Goal: Navigation & Orientation: Find specific page/section

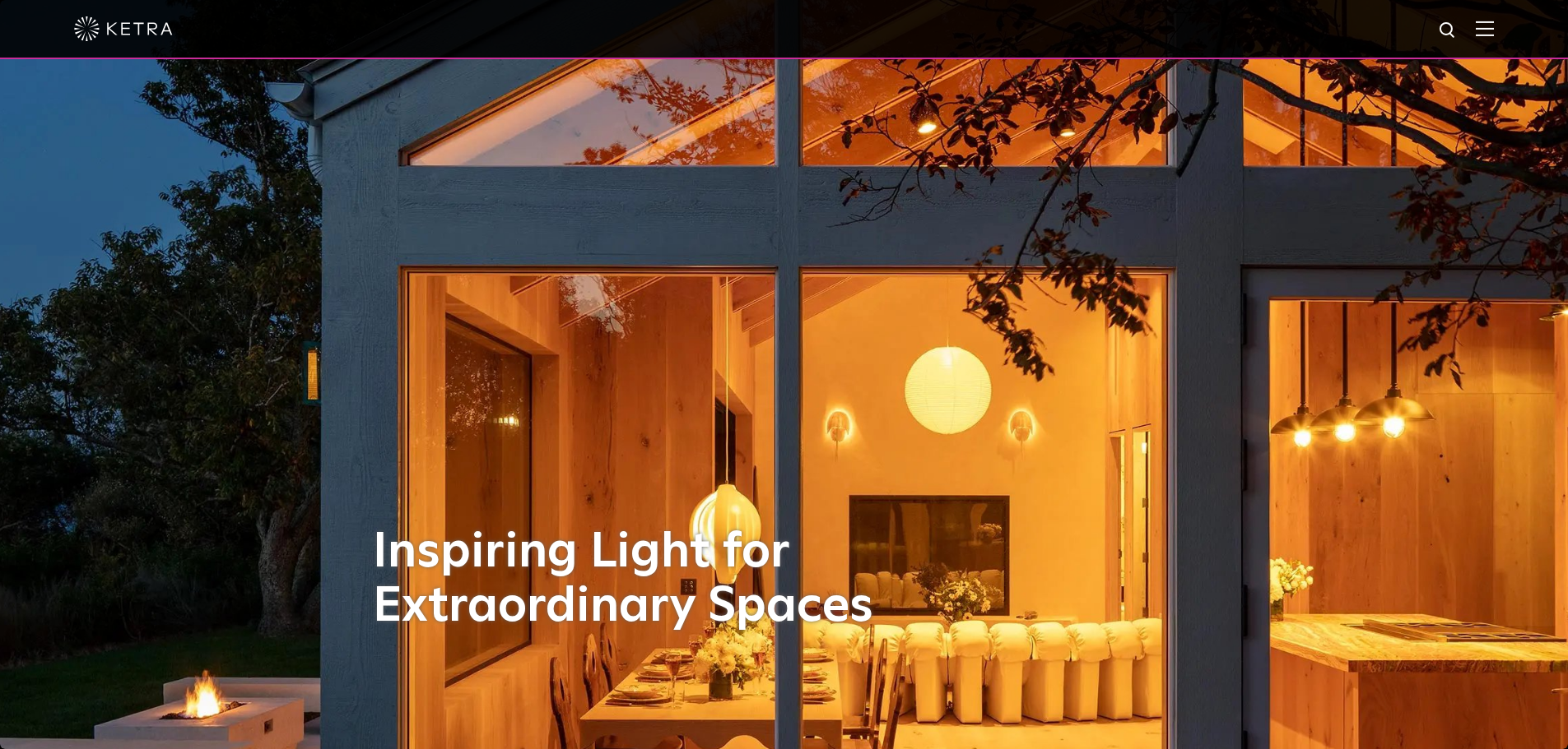
click at [1491, 35] on img at bounding box center [1484, 28] width 18 height 16
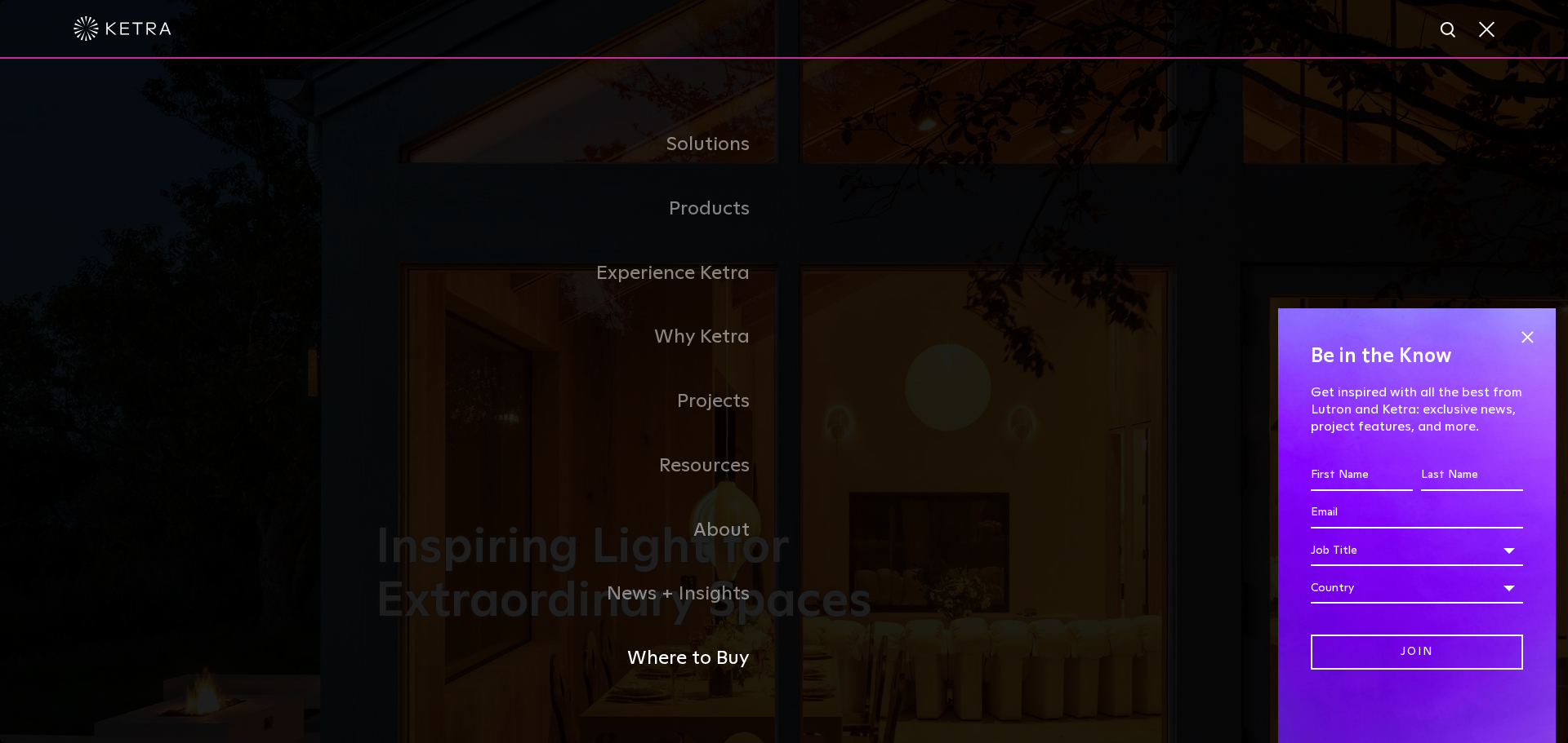
click at [699, 662] on link "Where to Buy" at bounding box center [579, 658] width 408 height 65
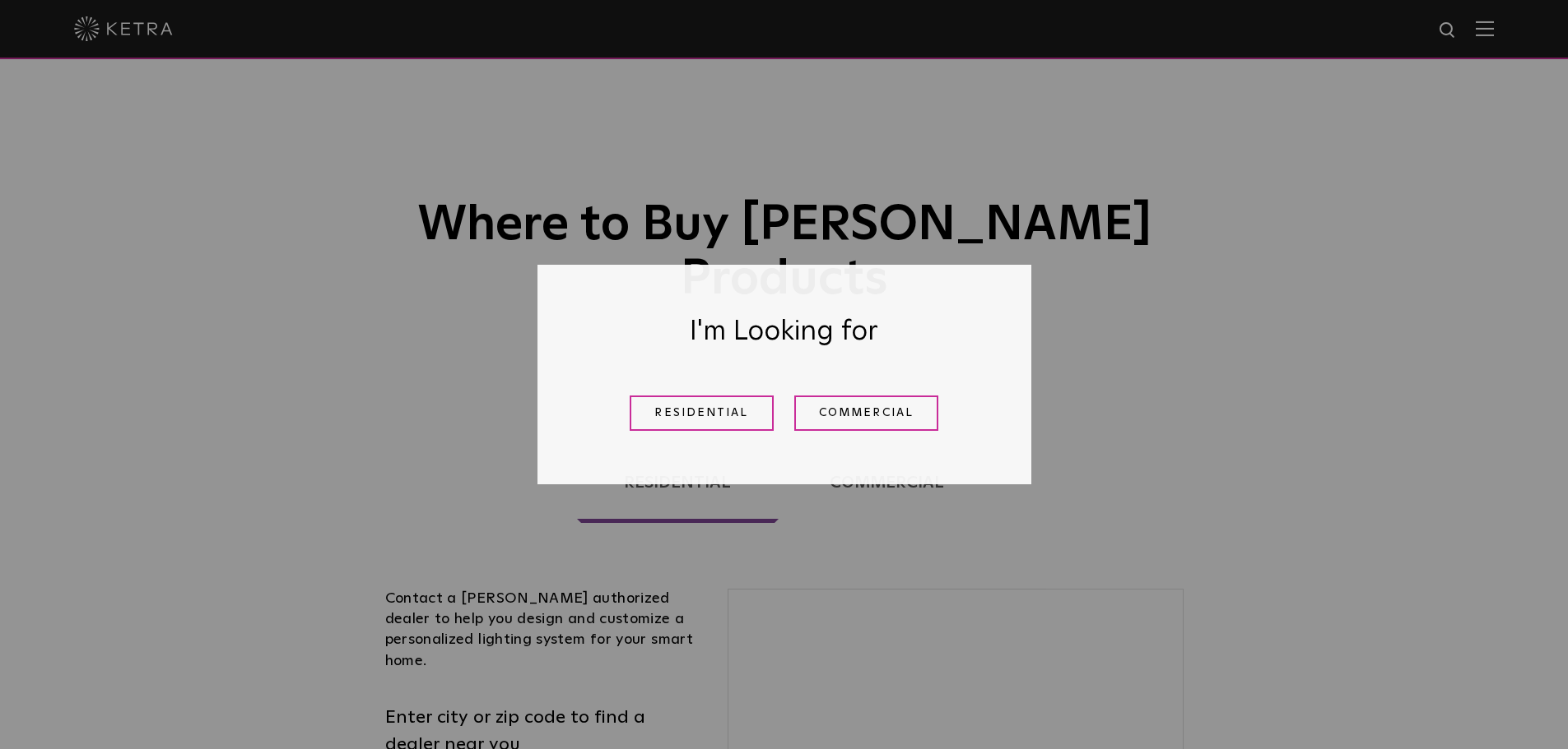
click at [699, 418] on link "Residential" at bounding box center [702, 413] width 144 height 35
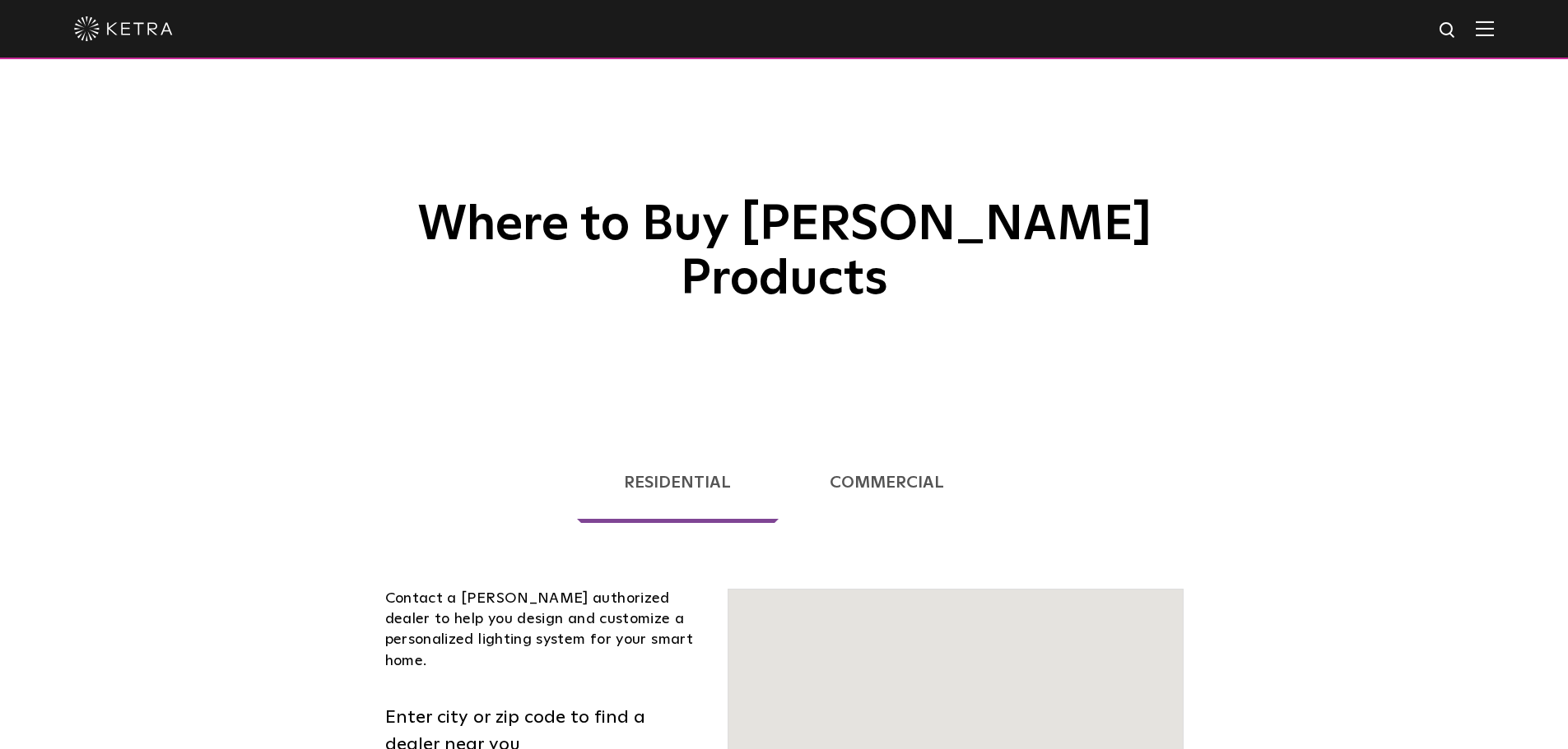
scroll to position [419, 0]
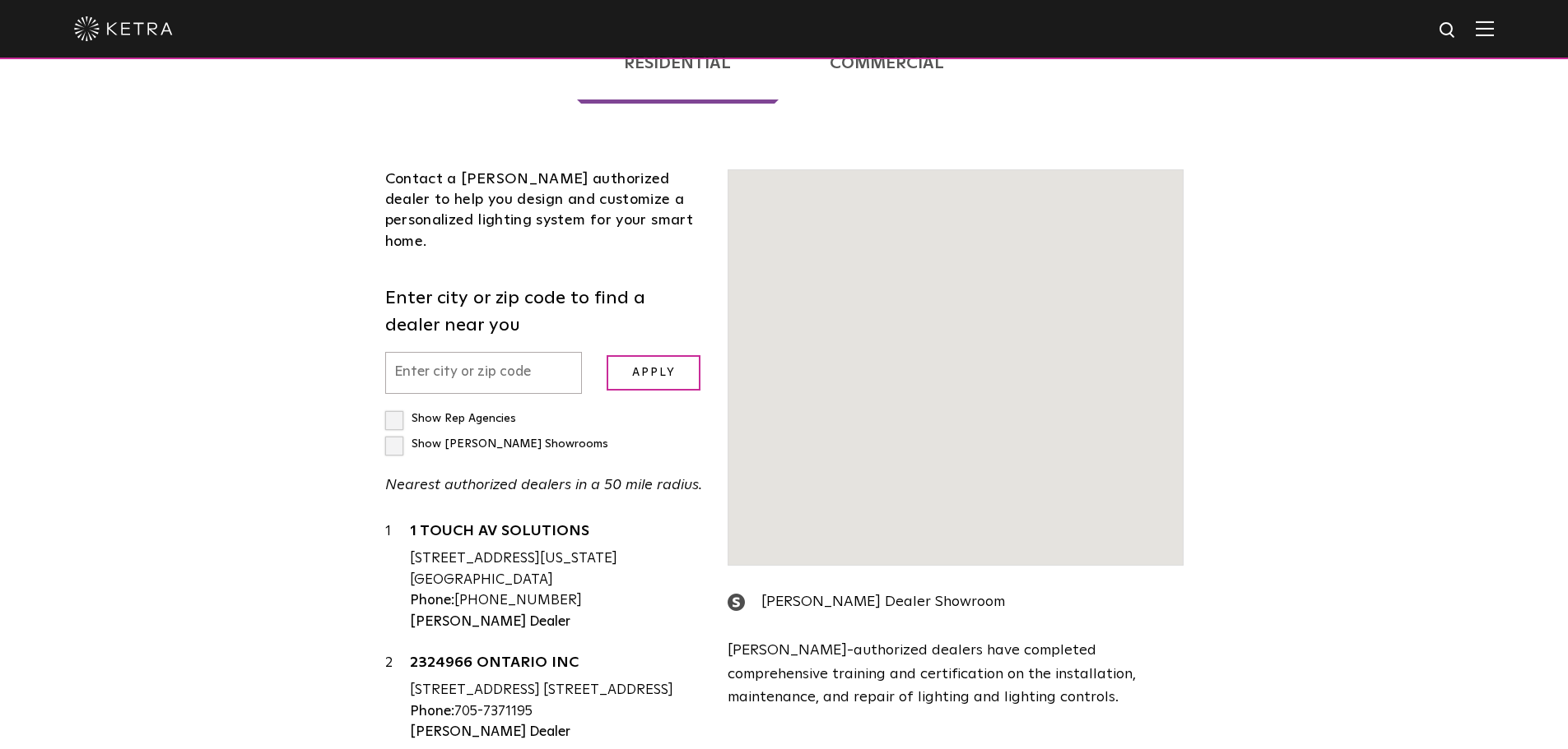
click at [444, 352] on input "text" at bounding box center [484, 373] width 198 height 42
click at [414, 352] on input "text" at bounding box center [484, 373] width 198 height 42
click at [421, 352] on input "text" at bounding box center [484, 373] width 198 height 42
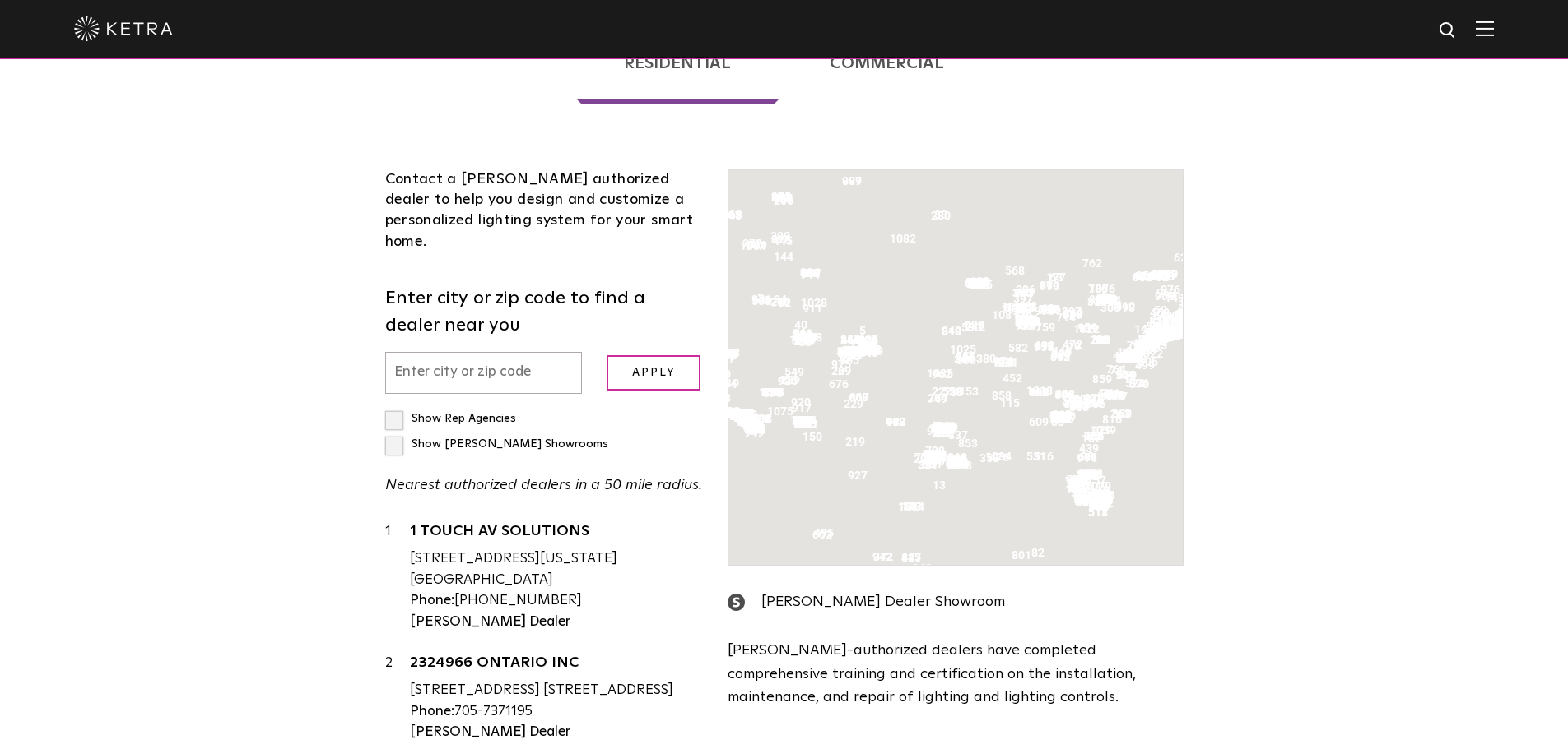
scroll to position [83, 0]
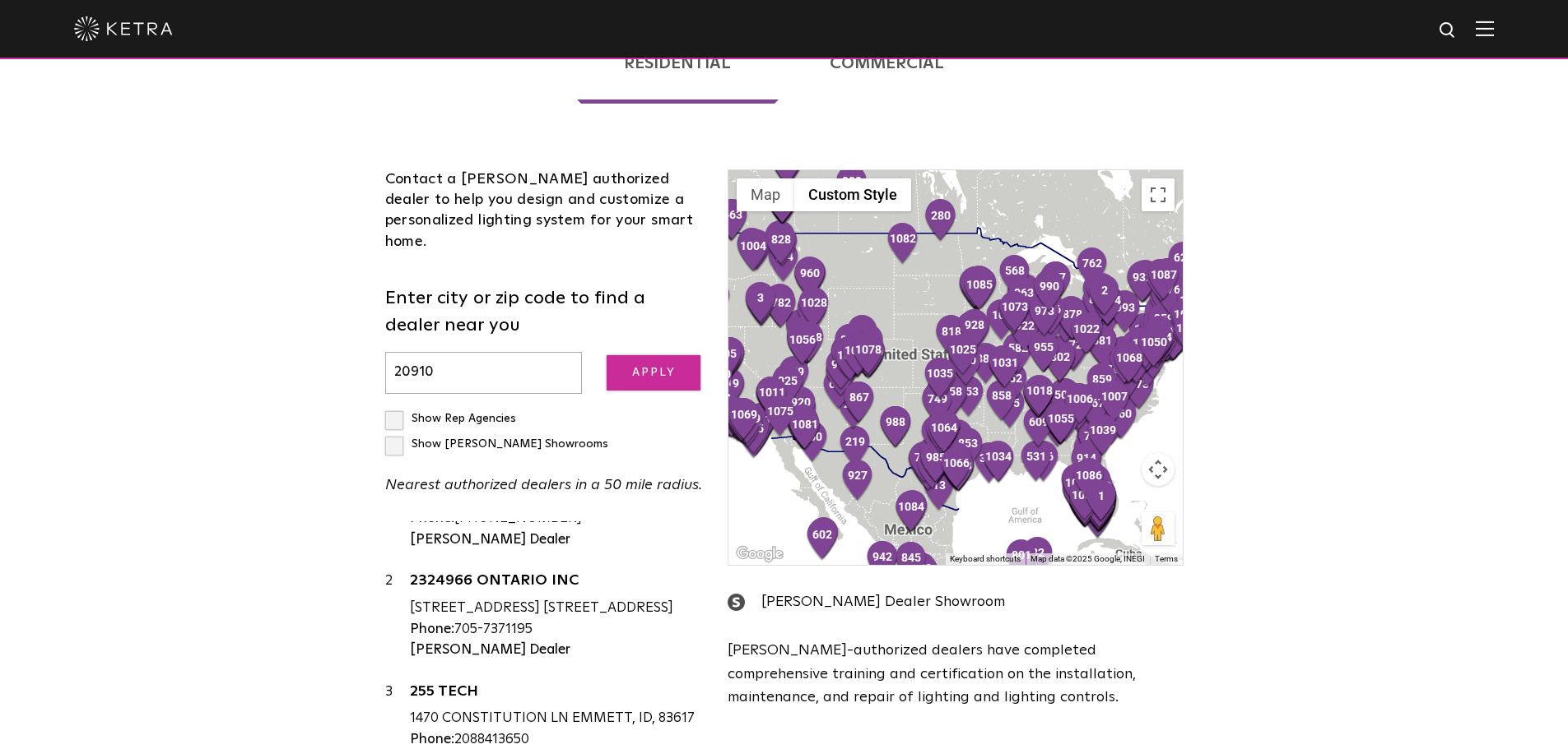
type input "20910"
click at [633, 355] on input "Apply" at bounding box center [653, 373] width 93 height 35
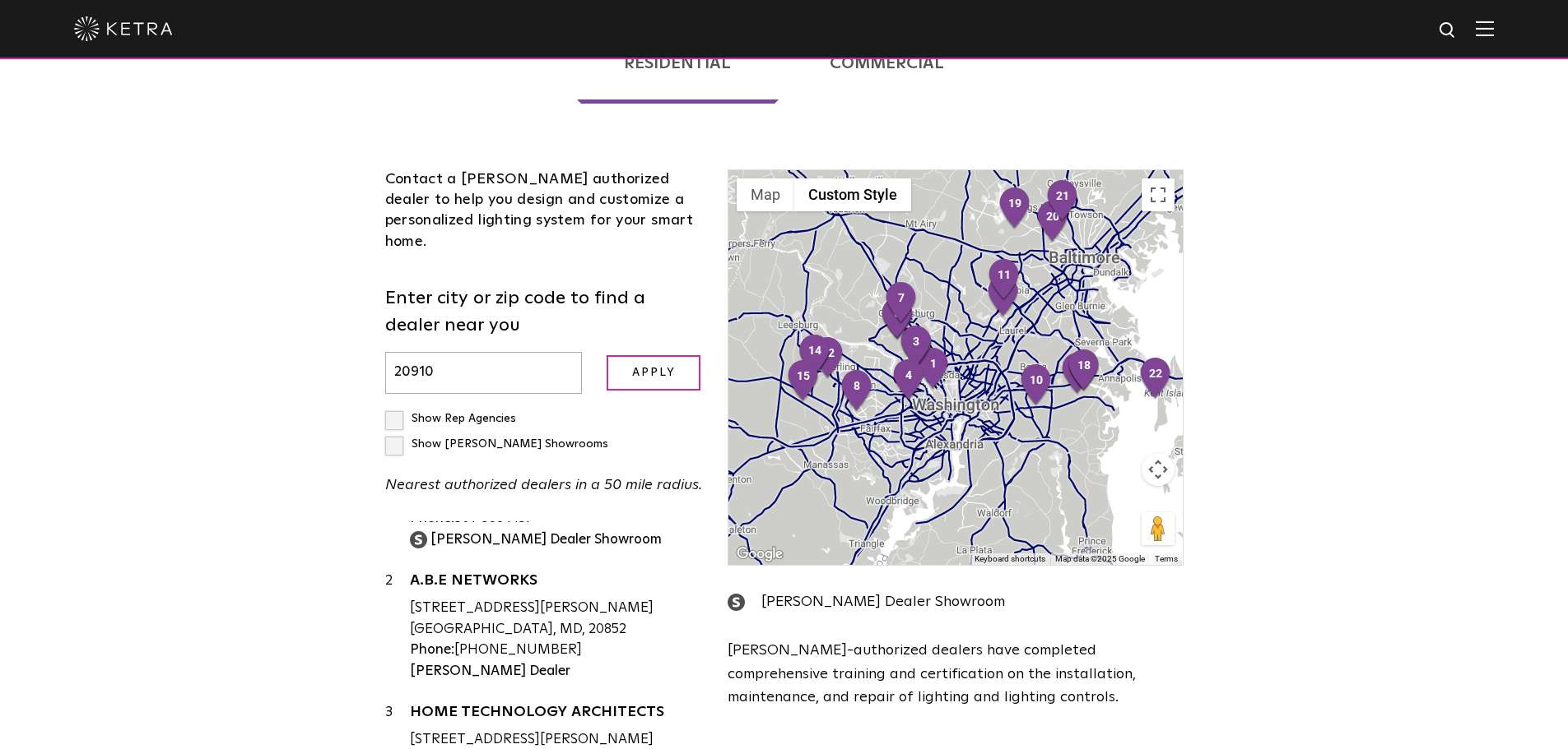
click at [541, 439] on label "Show [PERSON_NAME] Showrooms" at bounding box center [496, 445] width 223 height 12
click at [396, 407] on input "Show [PERSON_NAME] Showrooms" at bounding box center [390, 411] width 11 height 11
checkbox input "true"
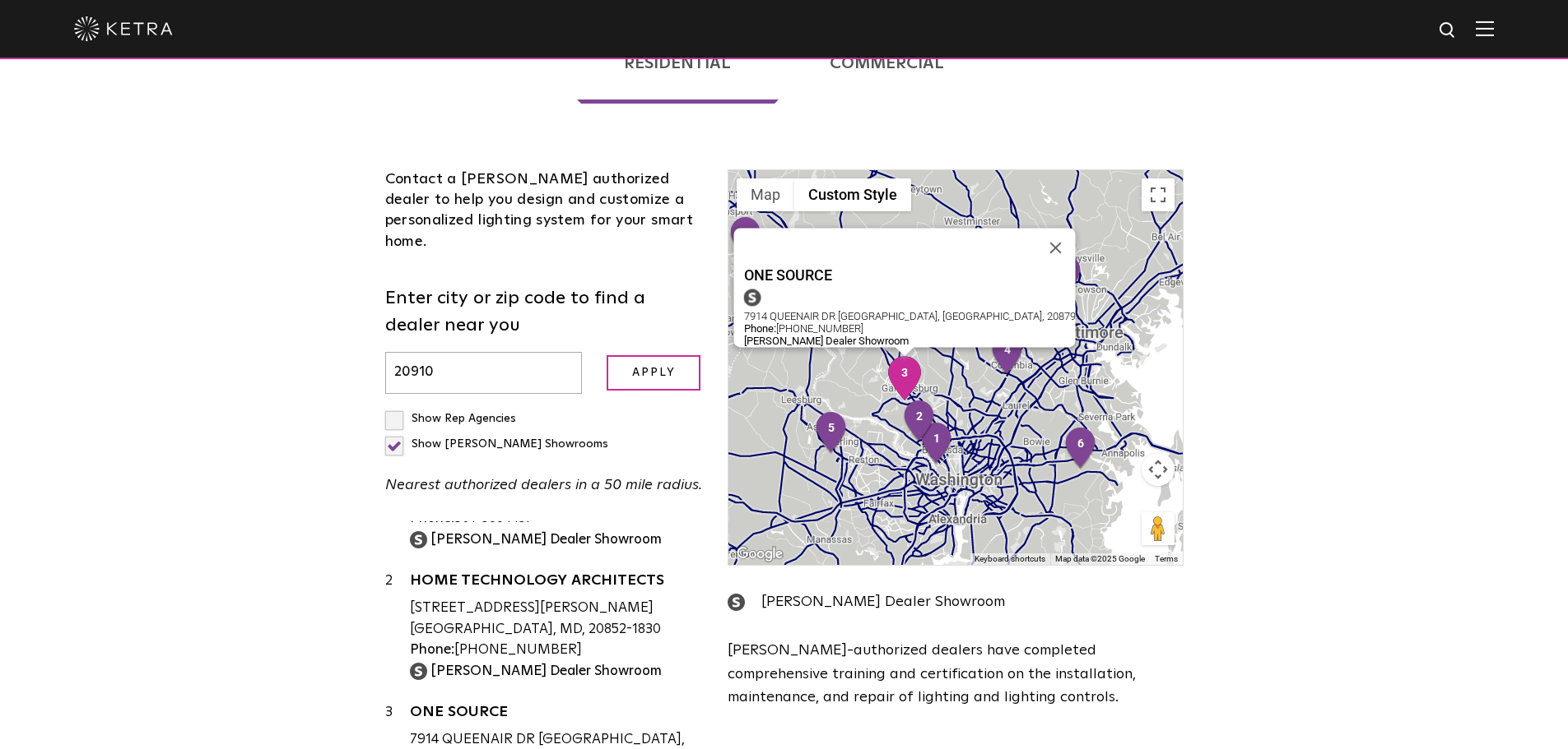
scroll to position [0, 0]
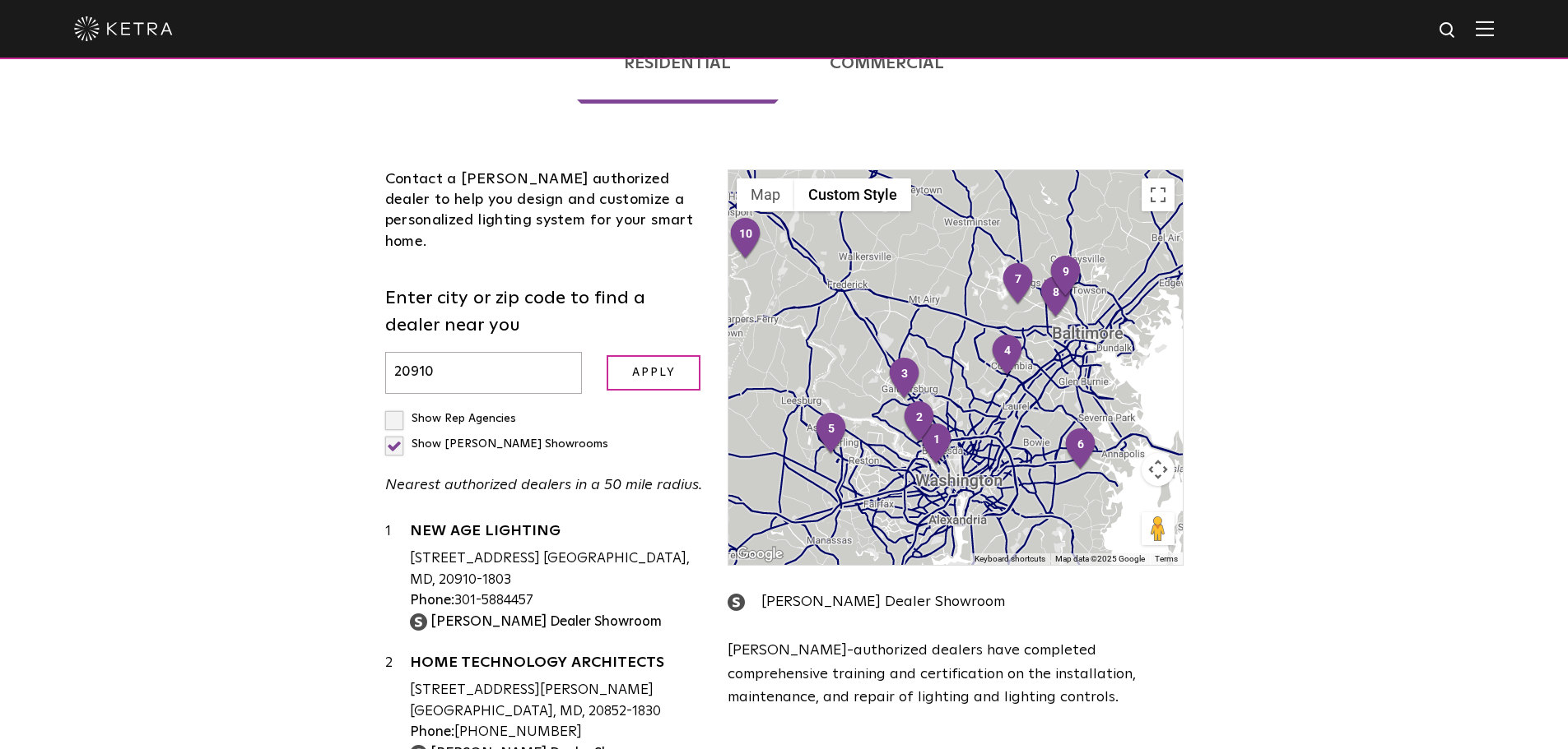
click at [192, 412] on div "Loading... Residential Commercial Contact a [PERSON_NAME] authorized dealer to …" at bounding box center [784, 450] width 1568 height 913
